Goal: Information Seeking & Learning: Learn about a topic

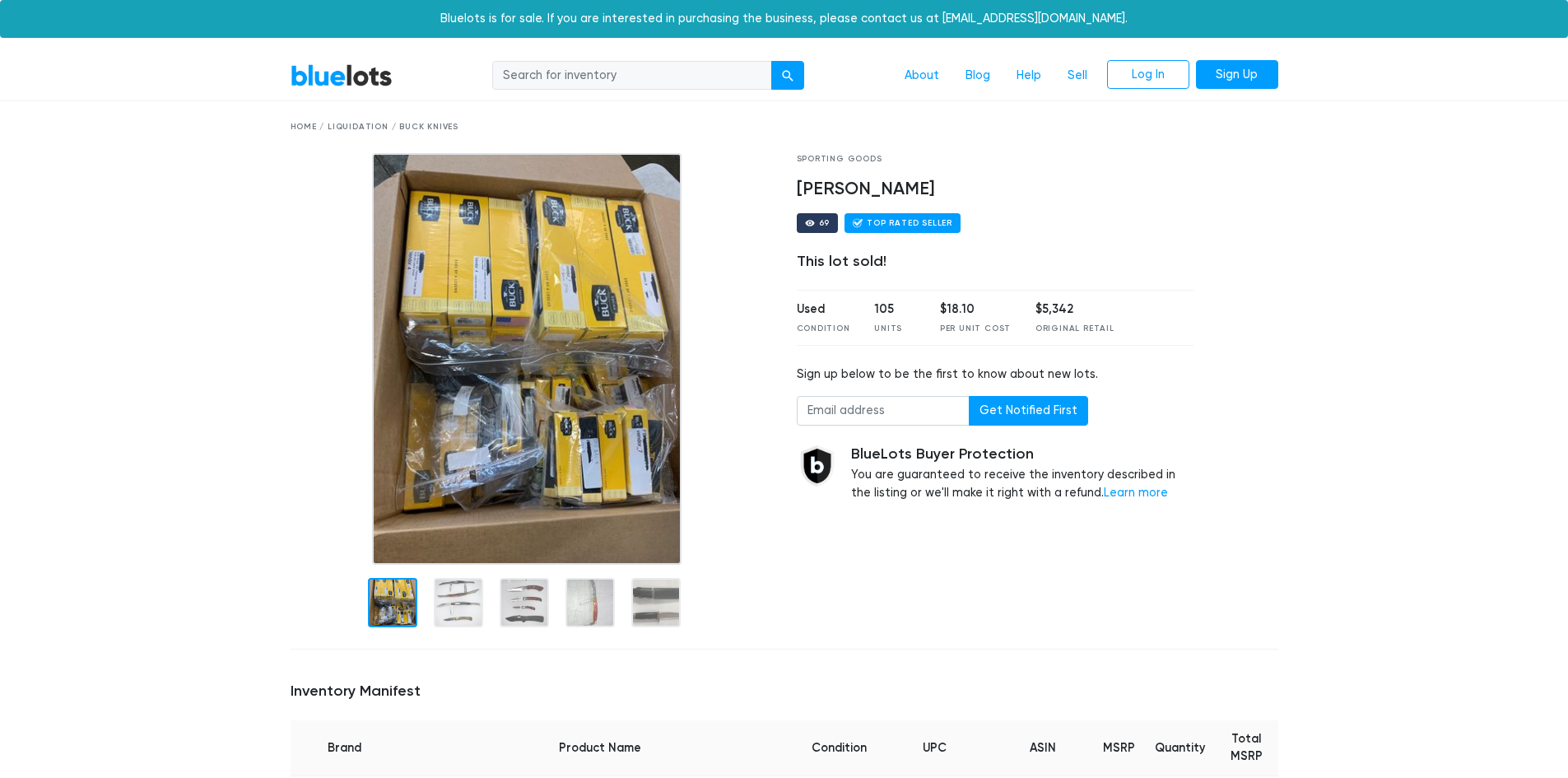
click at [448, 593] on div at bounding box center [459, 602] width 49 height 49
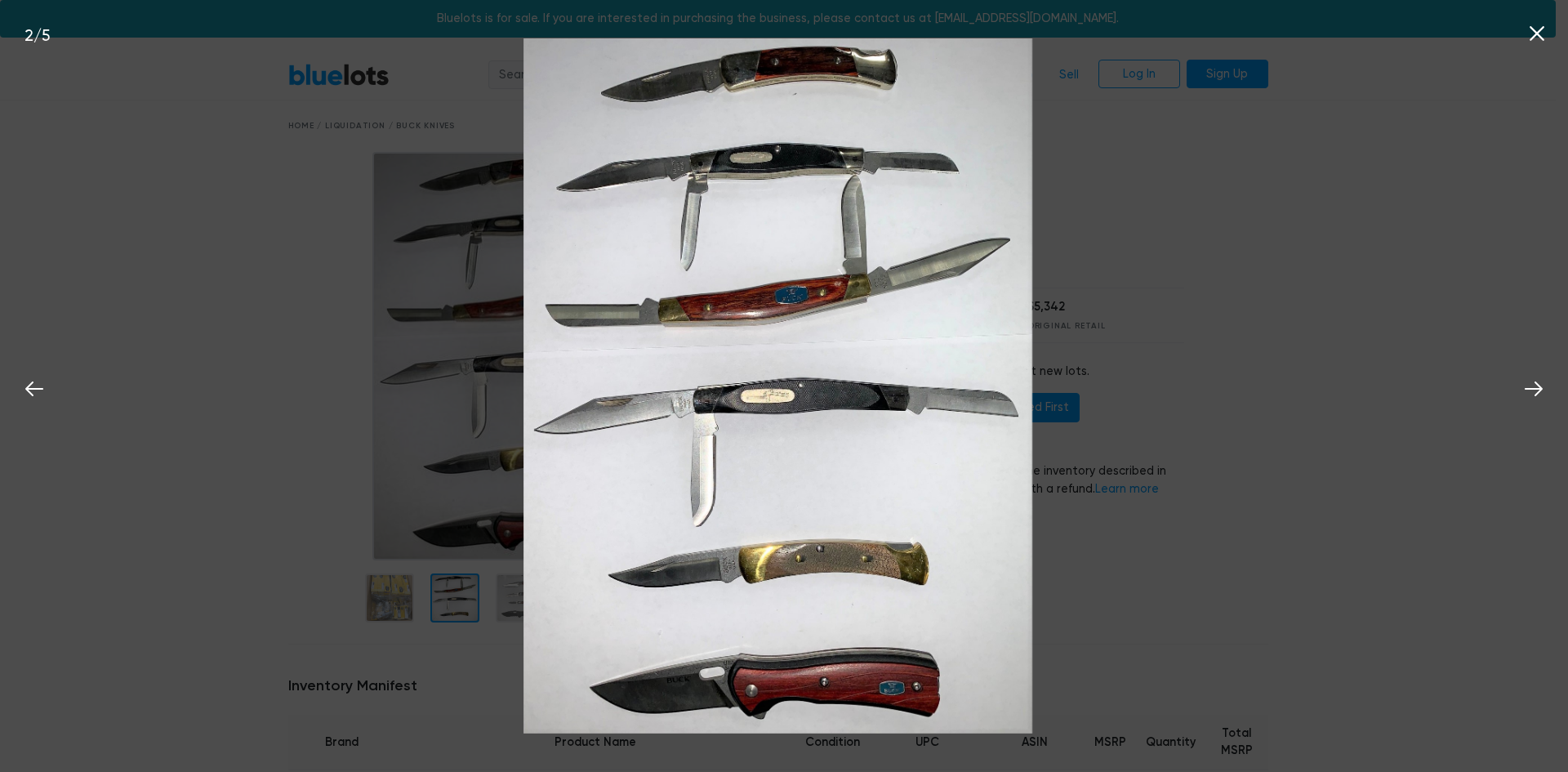
click at [383, 555] on div "2 / 5" at bounding box center [784, 386] width 1568 height 772
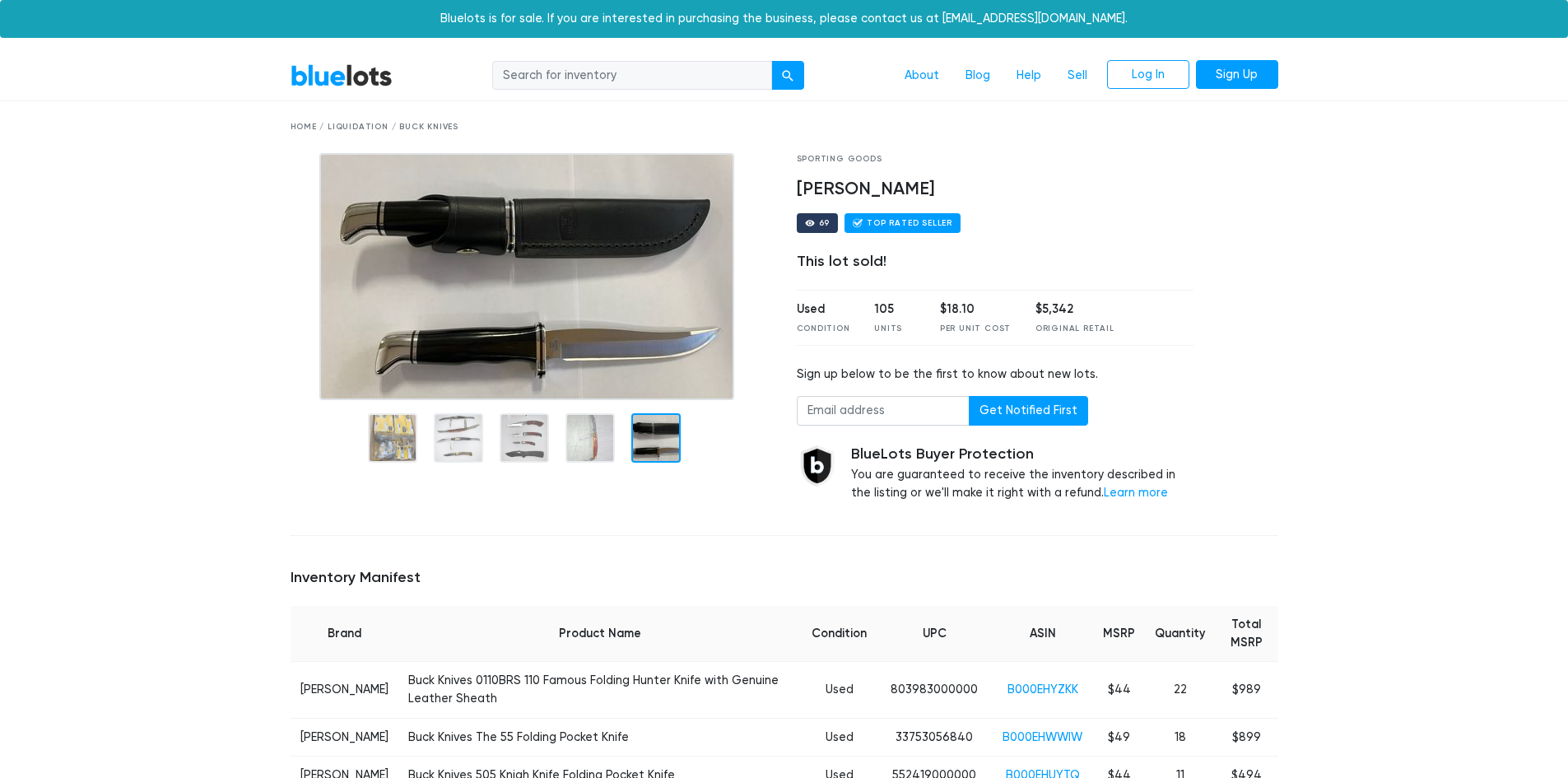
click at [611, 80] on input "search" at bounding box center [633, 76] width 280 height 30
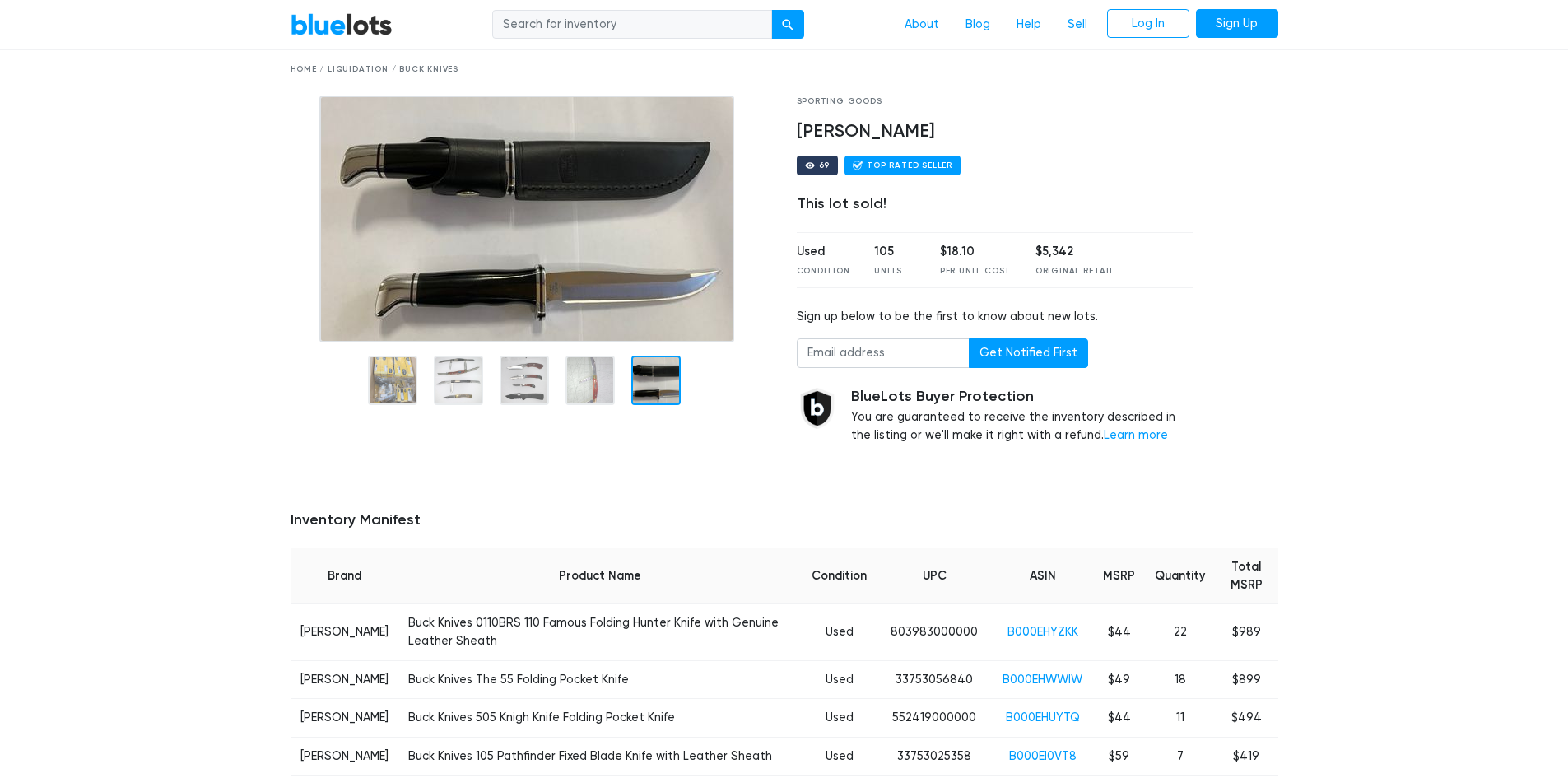
scroll to position [82, 0]
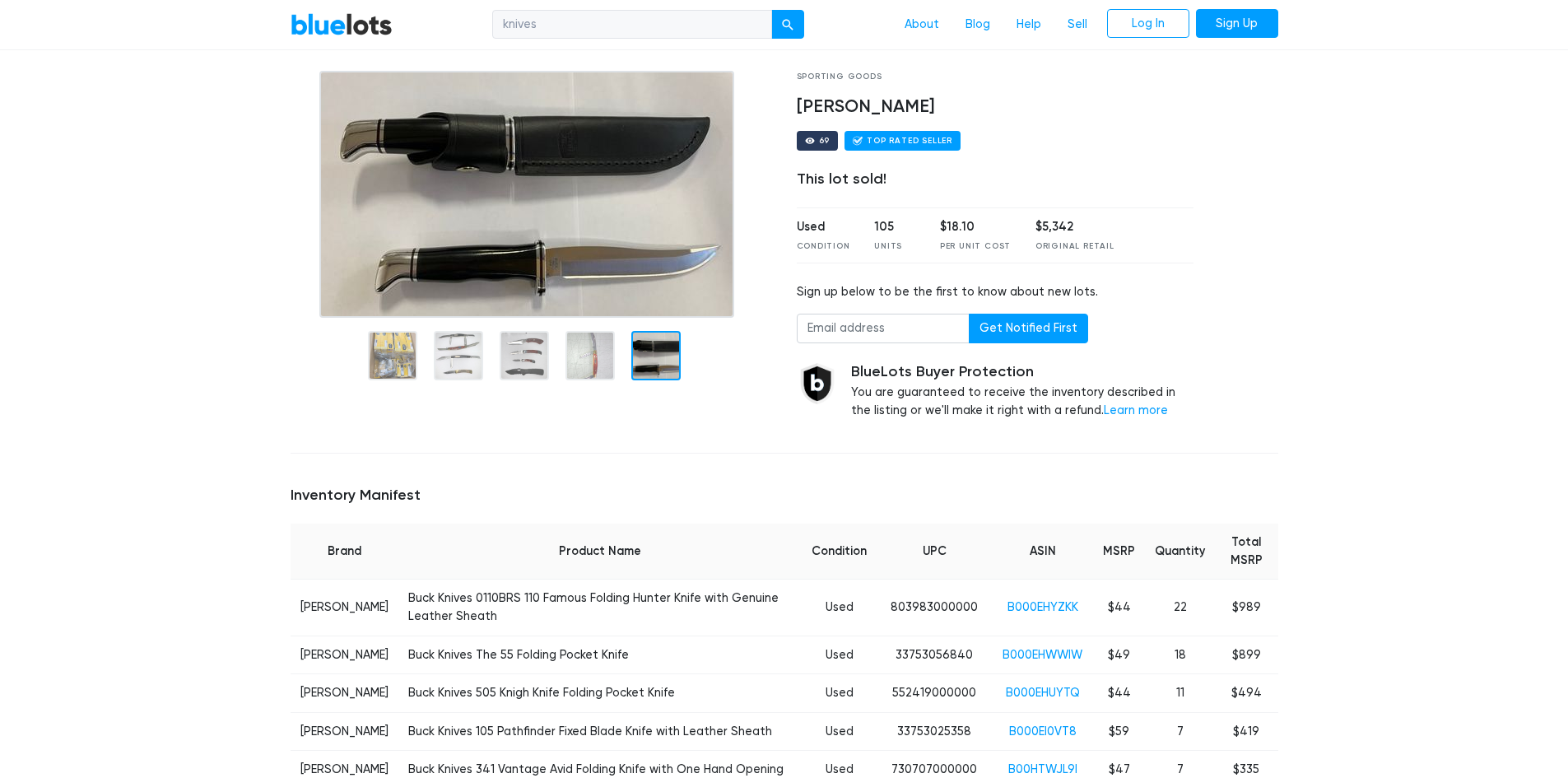
type input "knives"
click at [771, 10] on button "submit" at bounding box center [787, 25] width 33 height 30
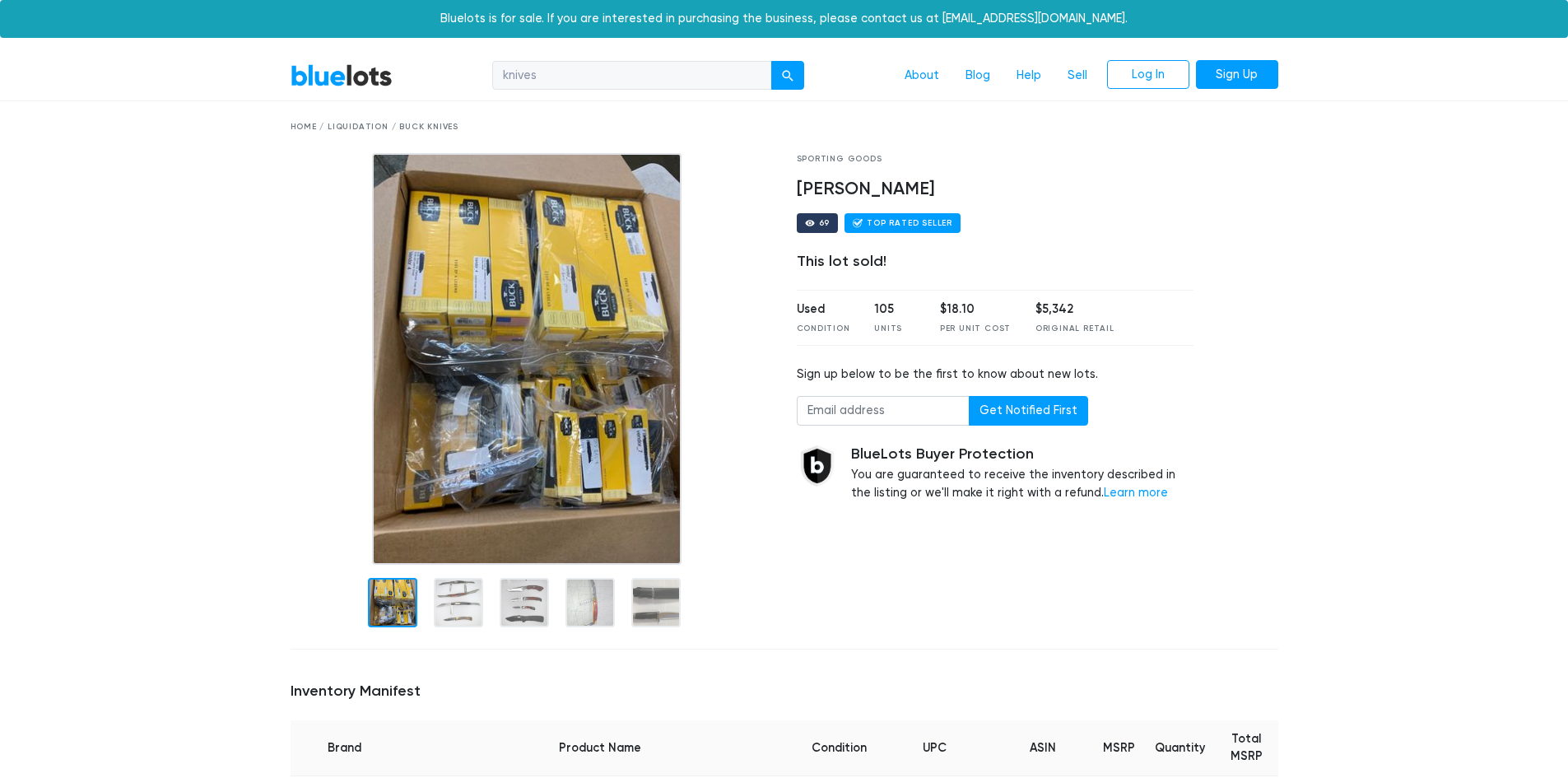
scroll to position [82, 0]
